Goal: Task Accomplishment & Management: Use online tool/utility

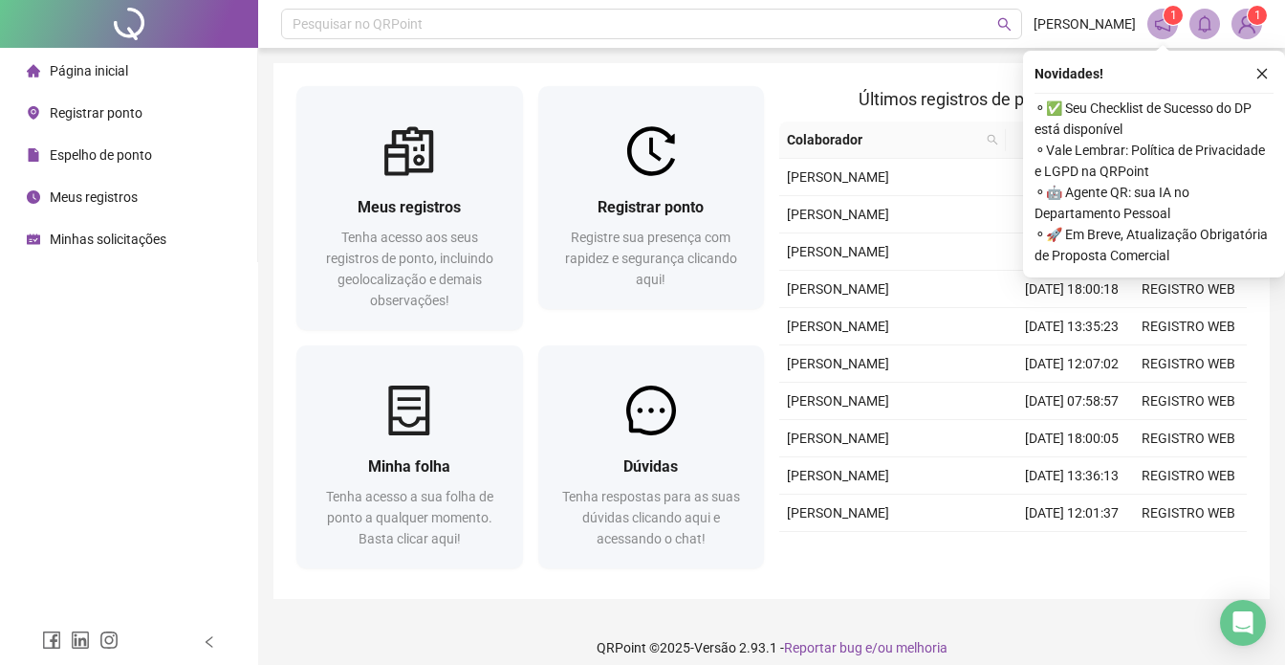
click at [69, 100] on div "Registrar ponto" at bounding box center [85, 113] width 116 height 38
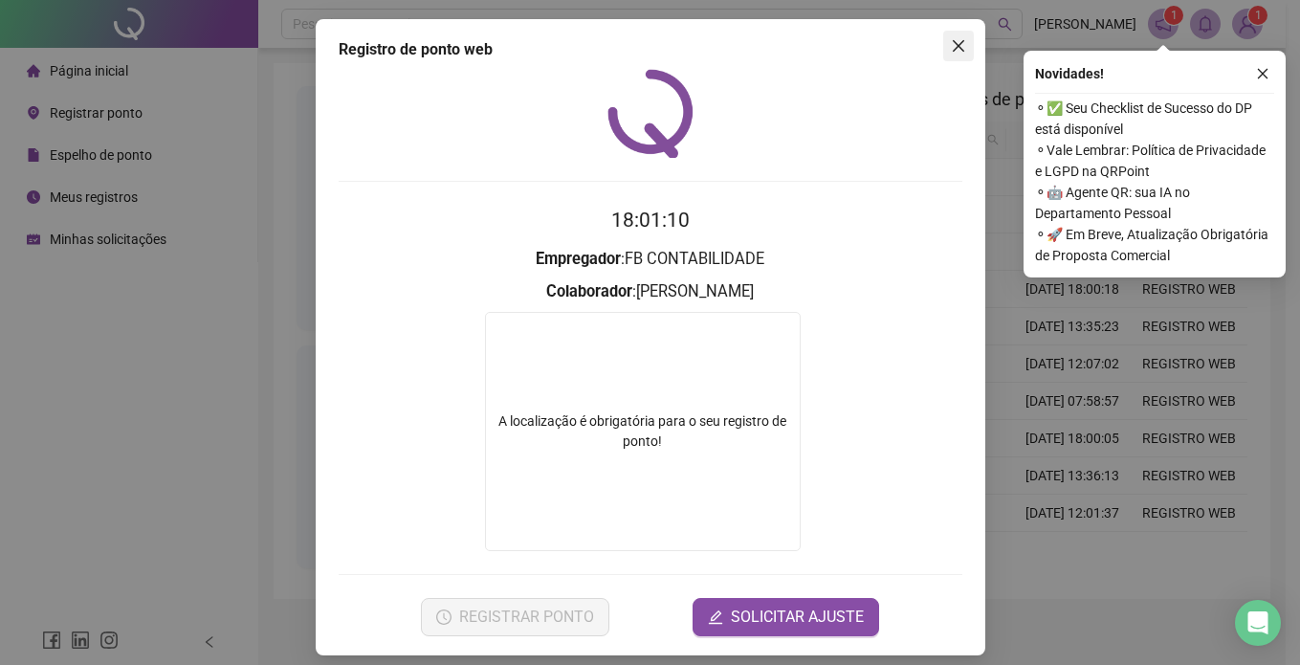
click at [948, 57] on button "Close" at bounding box center [958, 46] width 31 height 31
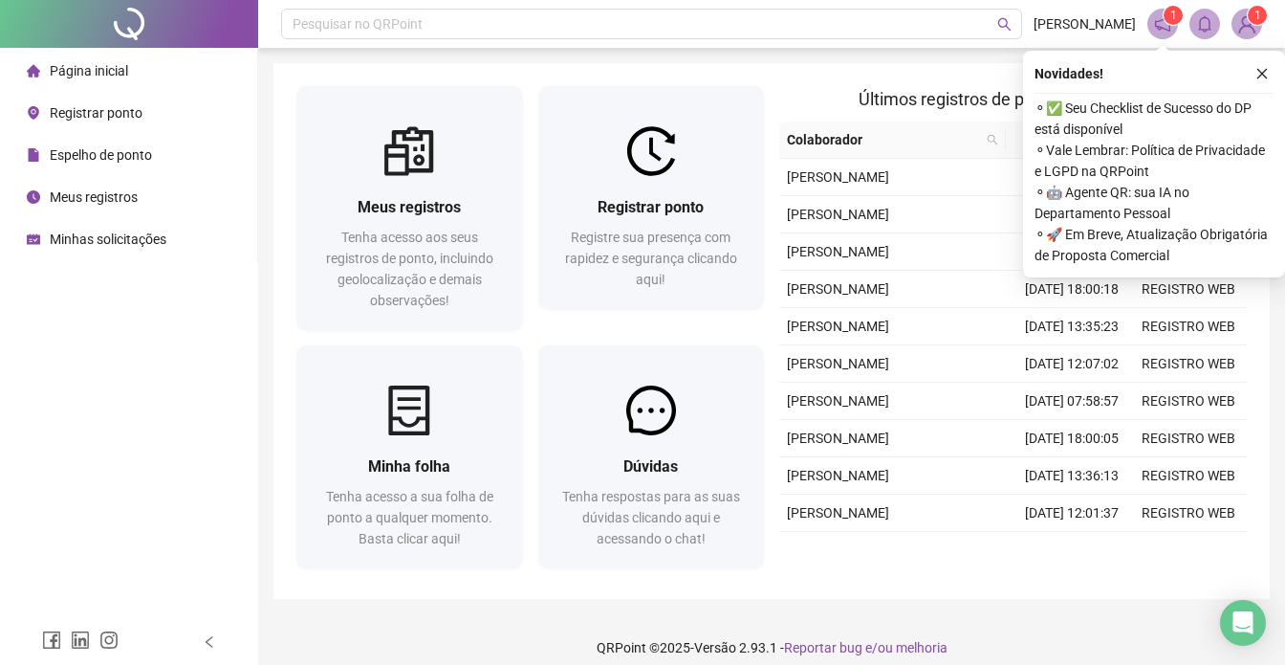
click at [108, 110] on span "Registrar ponto" at bounding box center [96, 112] width 93 height 15
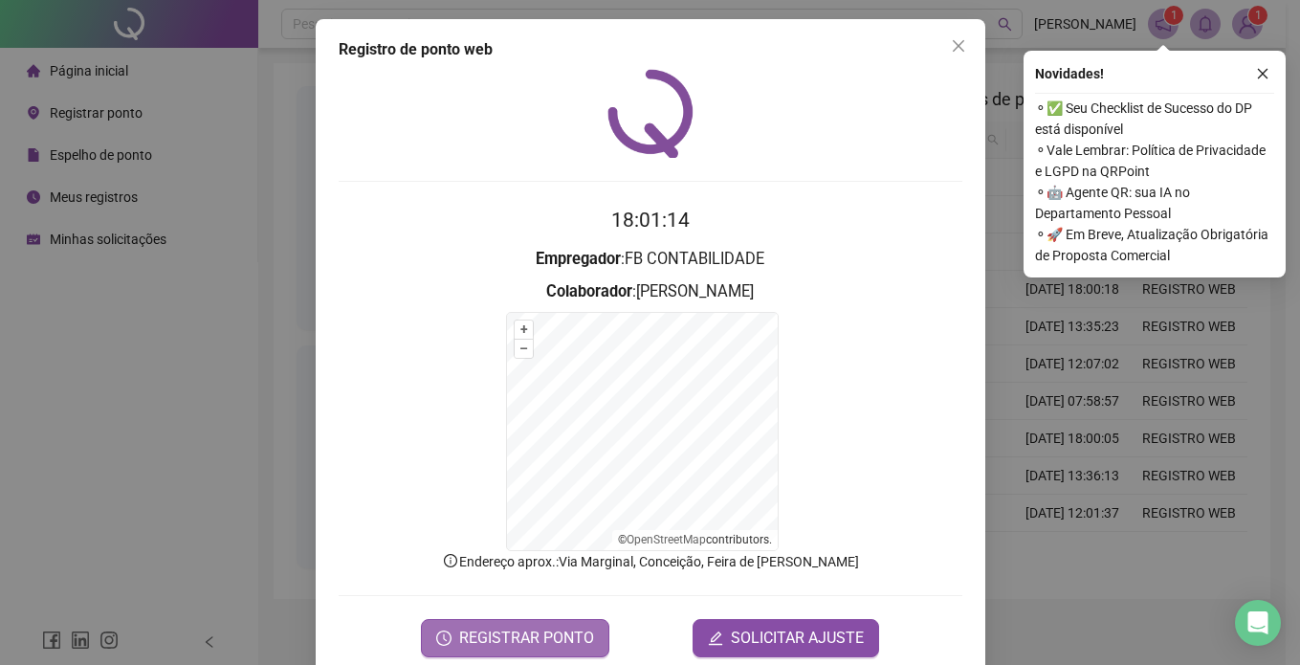
click at [459, 633] on span "REGISTRAR PONTO" at bounding box center [526, 637] width 135 height 23
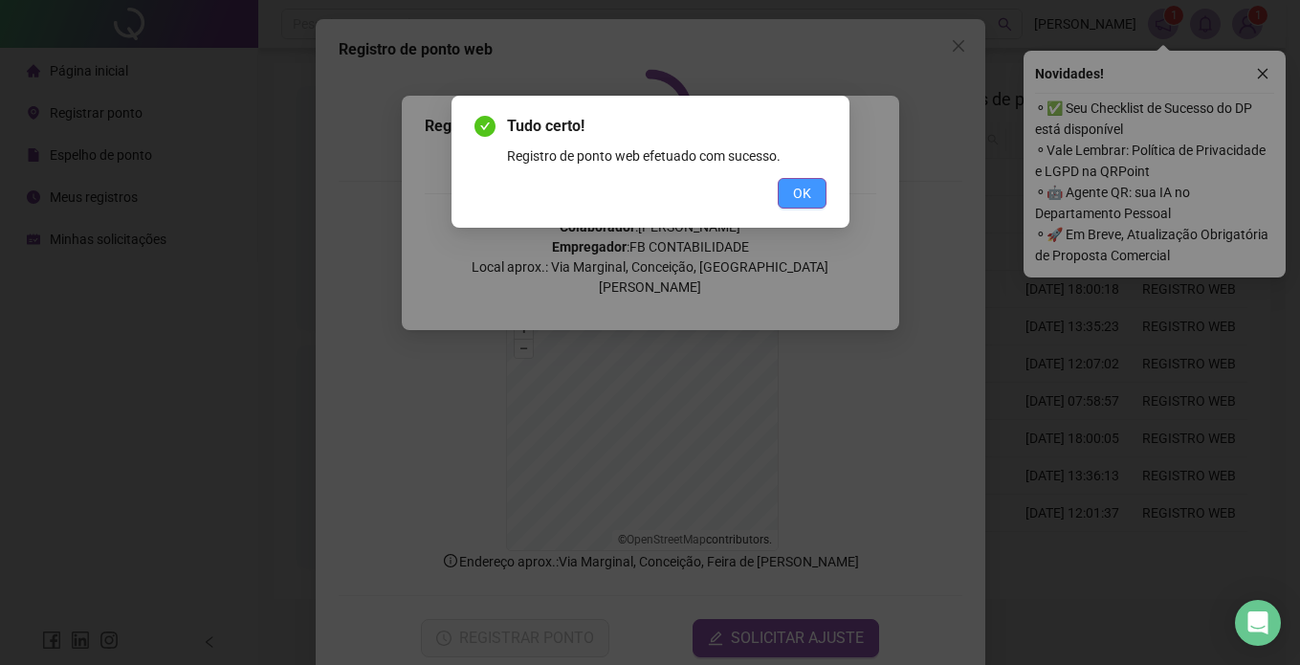
click at [805, 180] on button "OK" at bounding box center [802, 193] width 49 height 31
